Goal: Task Accomplishment & Management: Manage account settings

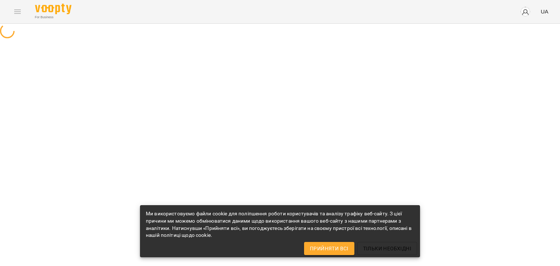
select select "**"
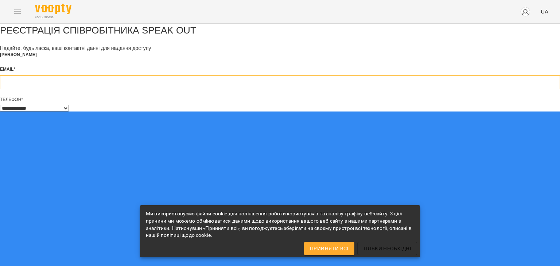
type input "**********"
click at [324, 252] on span "Прийняти всі" at bounding box center [329, 248] width 39 height 9
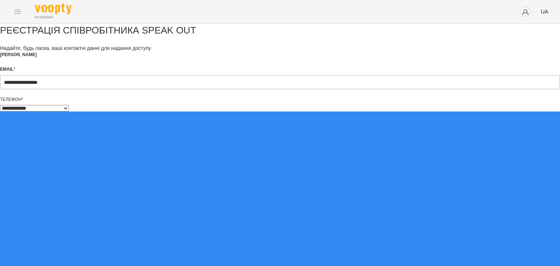
scroll to position [4, 0]
type input "**********"
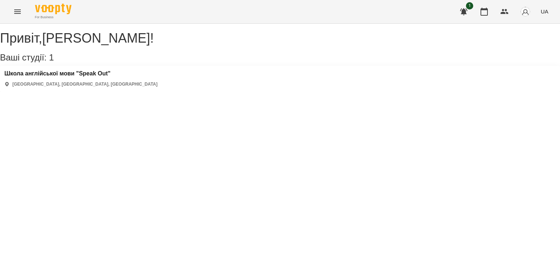
click at [128, 90] on div "Школа англійської мови "Speak Out" [GEOGRAPHIC_DATA], [GEOGRAPHIC_DATA], [GEOGR…" at bounding box center [280, 79] width 560 height 26
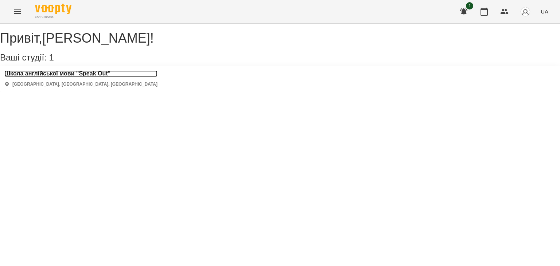
click at [75, 77] on h3 "Школа англійської мови "Speak Out"" at bounding box center [80, 73] width 153 height 7
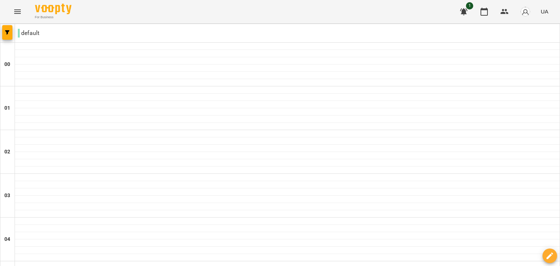
scroll to position [36, 0]
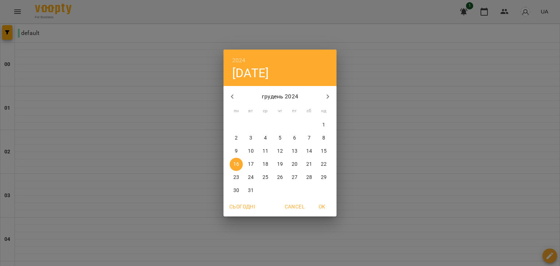
click at [304, 251] on div "2024 пн, груд 16 грудень 2024 пн вт ср чт пт сб нд 25 26 27 28 29 30 1 2 3 4 5 …" at bounding box center [280, 133] width 560 height 266
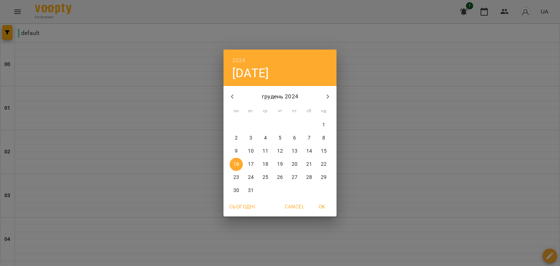
click at [236, 59] on h6 "2024" at bounding box center [238, 60] width 13 height 10
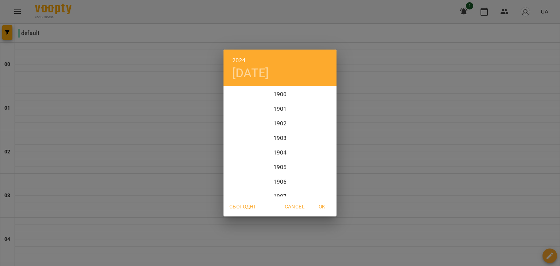
scroll to position [1765, 0]
click at [273, 158] on div "2025" at bounding box center [279, 160] width 113 height 15
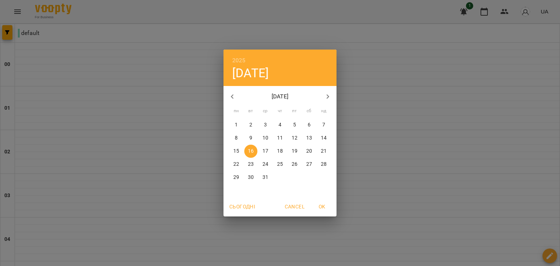
click at [275, 97] on p "грудень 2025" at bounding box center [280, 96] width 78 height 9
click at [327, 95] on icon "button" at bounding box center [328, 96] width 3 height 4
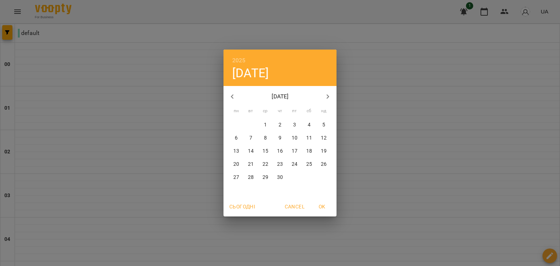
click at [327, 95] on icon "button" at bounding box center [328, 96] width 3 height 4
click at [230, 97] on icon "button" at bounding box center [232, 96] width 9 height 9
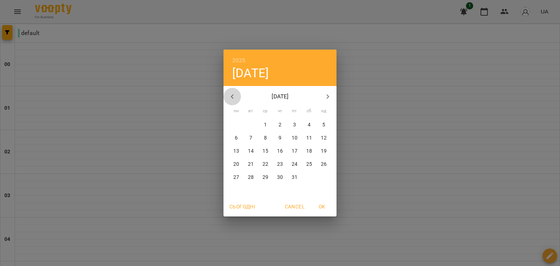
click at [230, 97] on icon "button" at bounding box center [232, 96] width 9 height 9
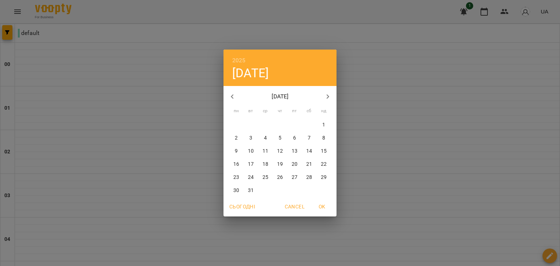
click at [230, 97] on icon "button" at bounding box center [232, 96] width 9 height 9
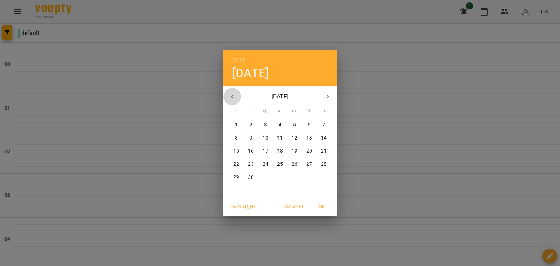
click at [230, 97] on icon "button" at bounding box center [232, 96] width 9 height 9
click at [327, 97] on icon "button" at bounding box center [327, 96] width 9 height 9
click at [237, 167] on p "18" at bounding box center [236, 164] width 6 height 7
type input "**********"
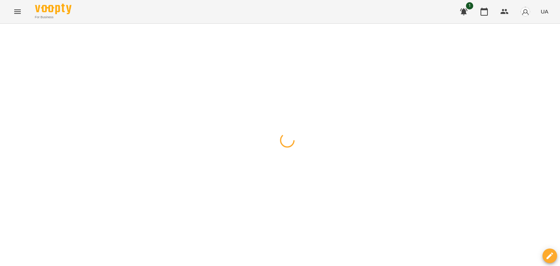
click at [236, 24] on div at bounding box center [280, 24] width 560 height 0
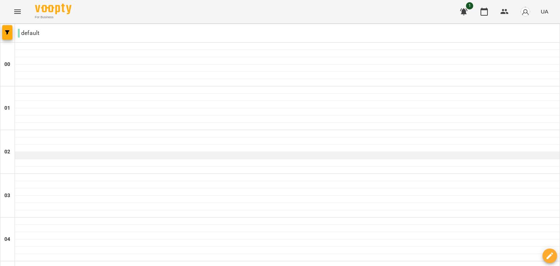
scroll to position [795, 0]
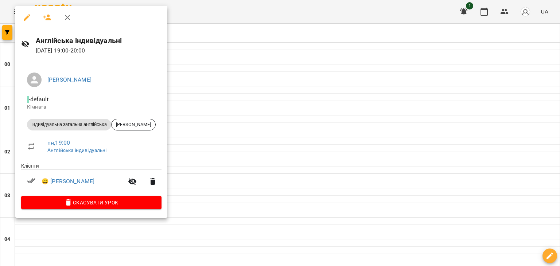
click at [258, 68] on div at bounding box center [280, 133] width 560 height 266
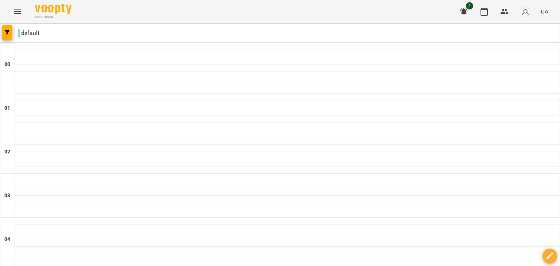
click at [467, 13] on icon "button" at bounding box center [463, 11] width 9 height 9
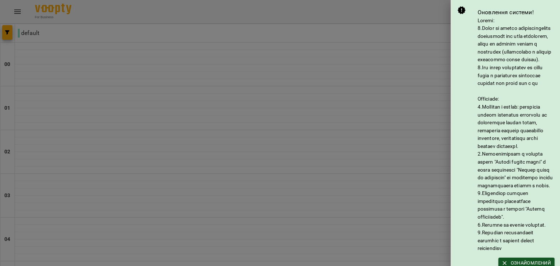
click at [432, 54] on div at bounding box center [280, 133] width 560 height 266
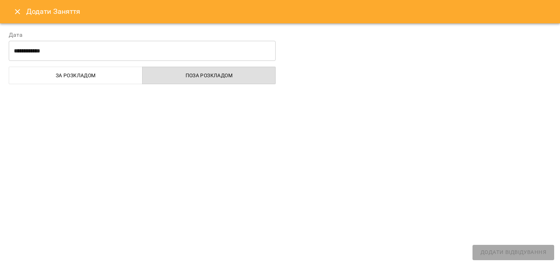
select select "**********"
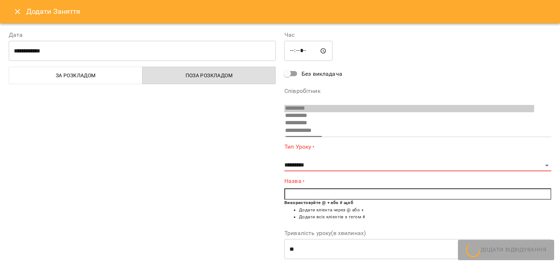
scroll to position [42, 0]
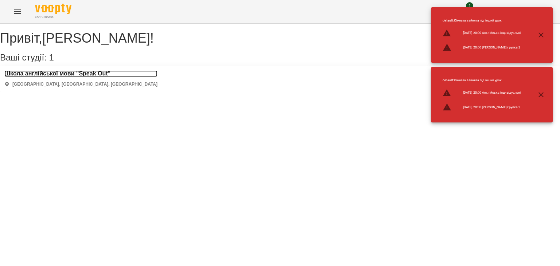
click at [54, 77] on h3 "Школа англійської мови "Speak Out"" at bounding box center [80, 73] width 153 height 7
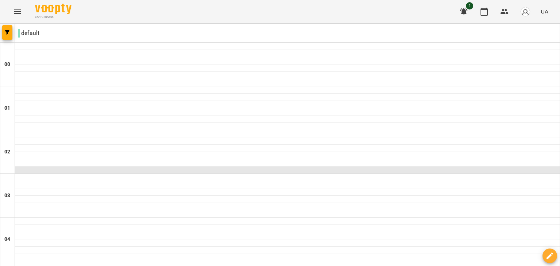
scroll to position [831, 0]
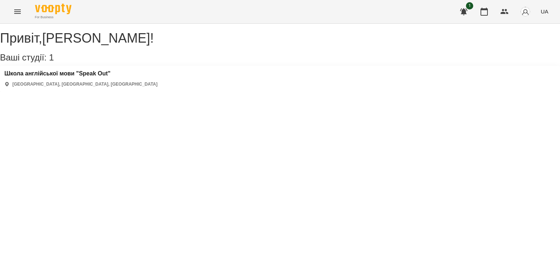
click at [118, 83] on div "Школа англійської мови "Speak Out" [GEOGRAPHIC_DATA], [GEOGRAPHIC_DATA], [GEOGR…" at bounding box center [280, 79] width 560 height 26
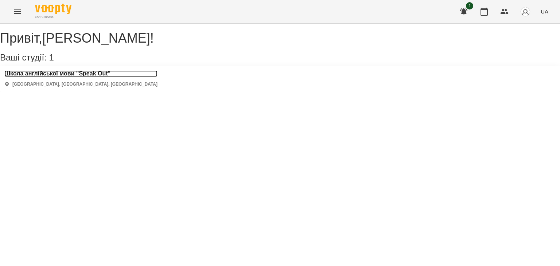
click at [106, 77] on h3 "Школа англійської мови "Speak Out"" at bounding box center [80, 73] width 153 height 7
